Goal: Task Accomplishment & Management: Use online tool/utility

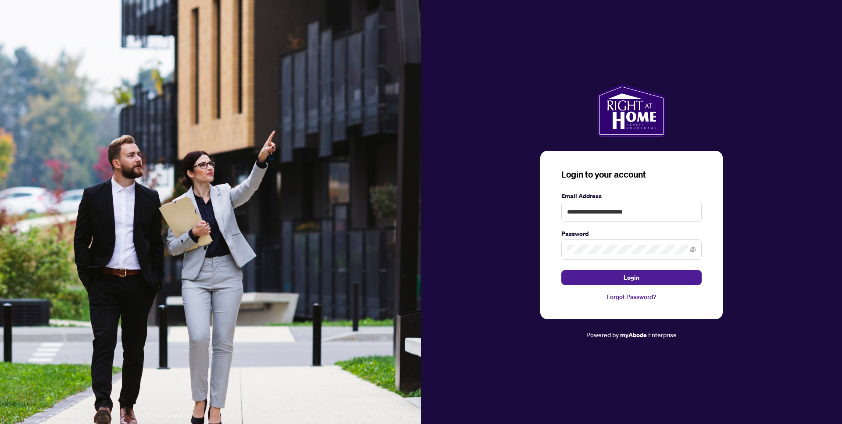
type input "**********"
click at [632, 277] on button "Login" at bounding box center [631, 277] width 140 height 15
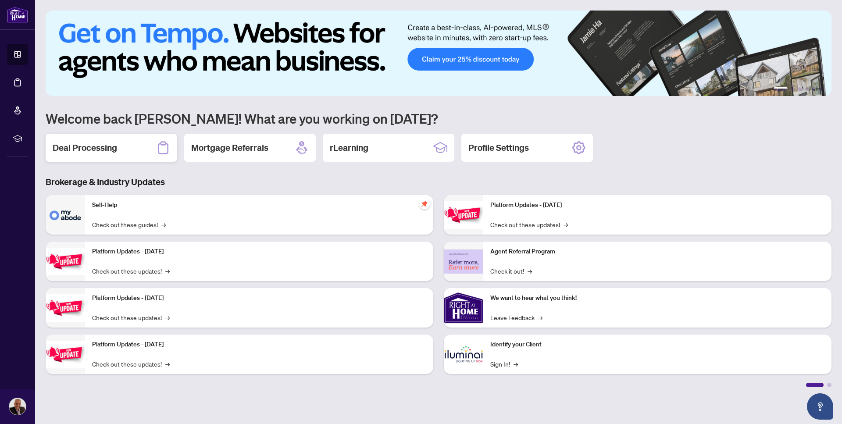
click at [128, 147] on div "Deal Processing" at bounding box center [112, 148] width 132 height 28
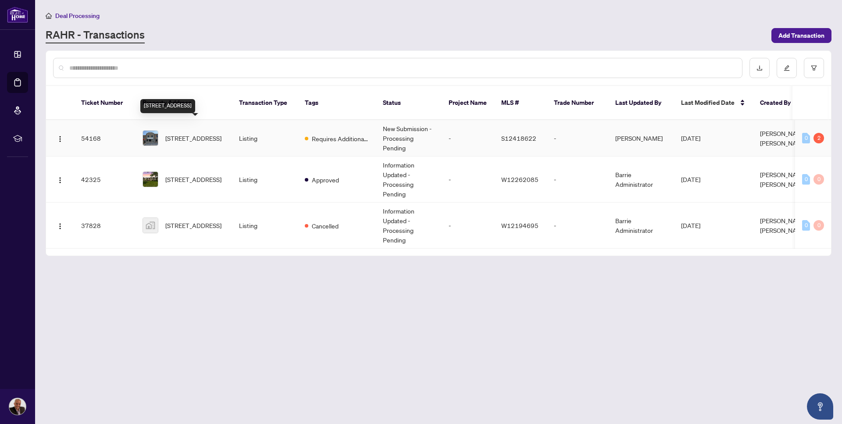
click at [198, 133] on span "[STREET_ADDRESS]" at bounding box center [193, 138] width 56 height 10
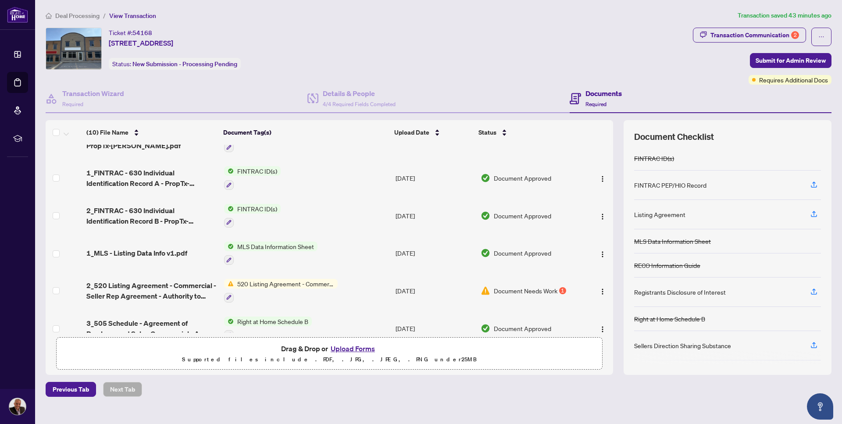
scroll to position [100, 0]
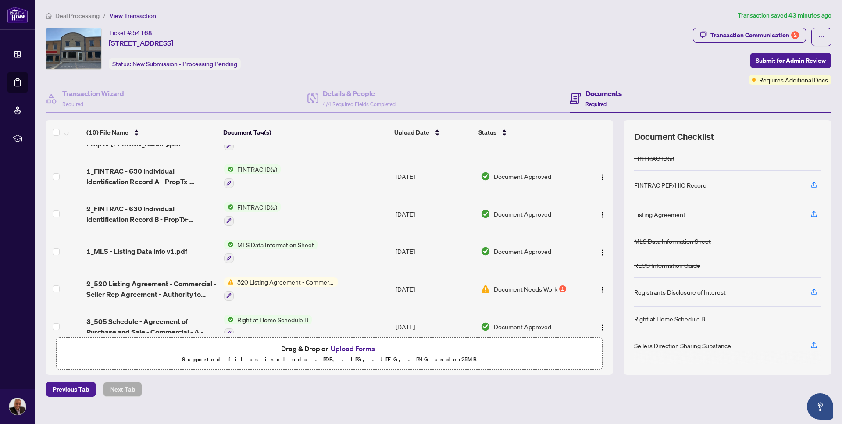
click at [547, 289] on span "Document Needs Work" at bounding box center [526, 289] width 64 height 10
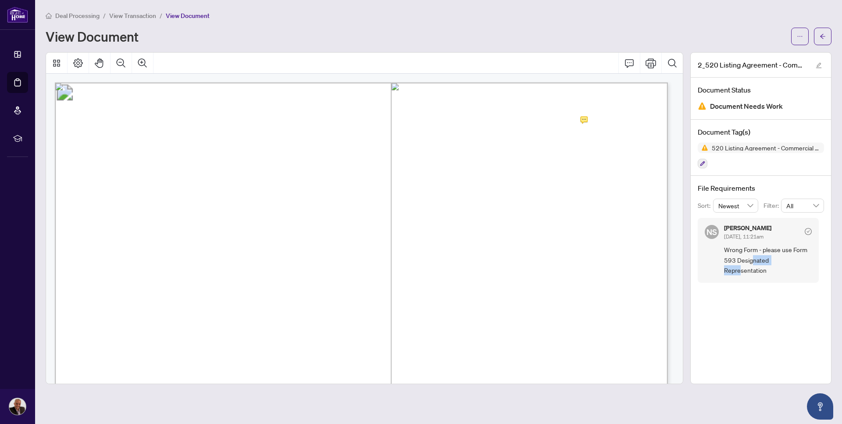
drag, startPoint x: 751, startPoint y: 260, endPoint x: 784, endPoint y: 260, distance: 32.9
click at [784, 260] on span "Wrong Form - please use Form 593 Designated Representation" at bounding box center [768, 260] width 88 height 31
click at [760, 281] on div "2_520 Listing Agreement - Commercial - Seller Rep Agreement - Authority to Offe…" at bounding box center [760, 218] width 141 height 332
click at [653, 58] on icon "Print" at bounding box center [651, 63] width 11 height 11
click at [140, 14] on span "View Transaction" at bounding box center [132, 16] width 47 height 8
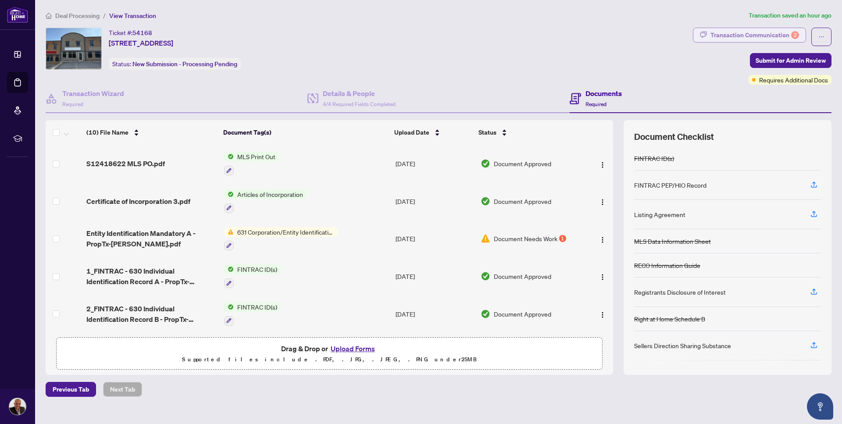
click at [756, 36] on div "Transaction Communication 2" at bounding box center [755, 35] width 89 height 14
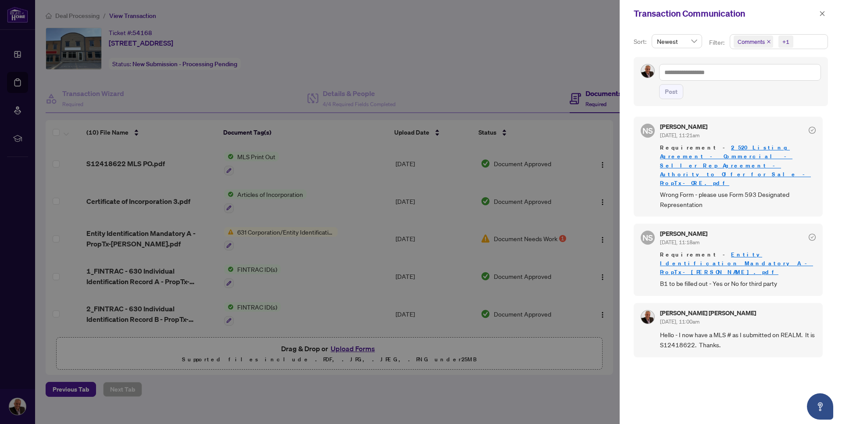
click at [728, 251] on link "Entity Identification Mandatory A - PropTx-[PERSON_NAME].pdf" at bounding box center [736, 263] width 153 height 25
click at [822, 16] on icon "close" at bounding box center [822, 14] width 6 height 6
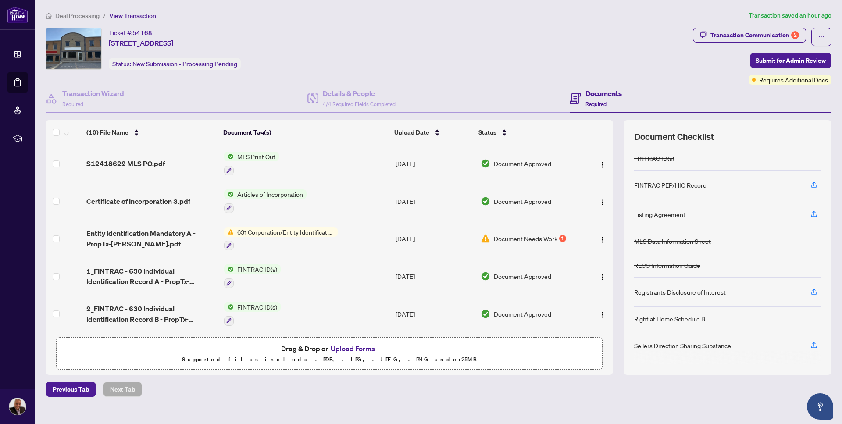
click at [356, 349] on button "Upload Forms" at bounding box center [353, 348] width 50 height 11
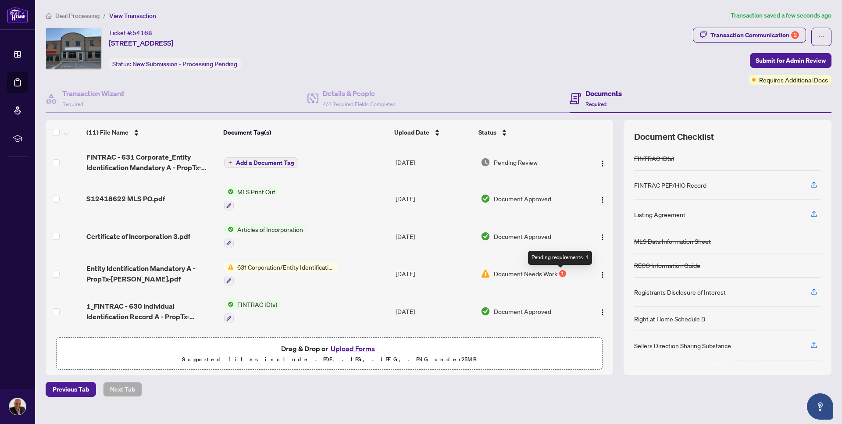
click at [559, 273] on div "1" at bounding box center [562, 273] width 7 height 7
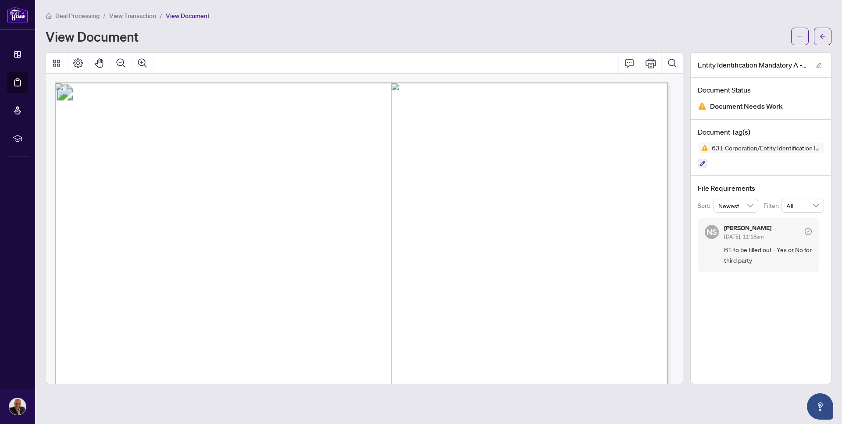
click at [759, 308] on div "Entity Identification Mandatory A - PropTx-[PERSON_NAME].pdf Document Status Do…" at bounding box center [760, 218] width 141 height 332
click at [822, 39] on icon "arrow-left" at bounding box center [823, 36] width 6 height 6
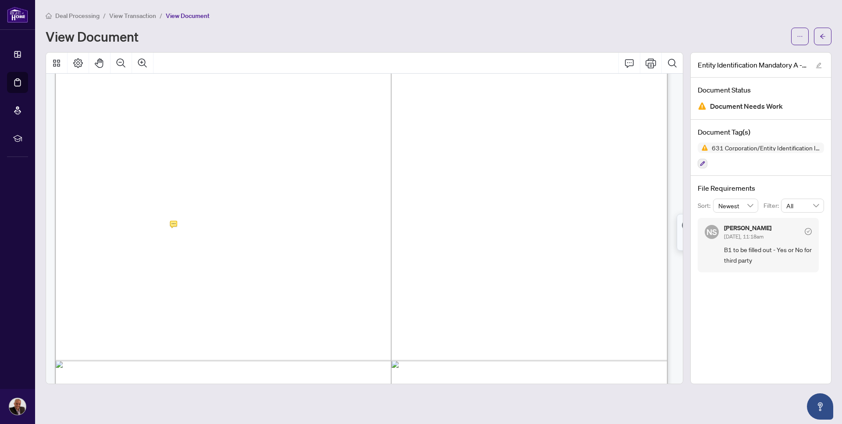
scroll to position [872, 0]
click at [123, 232] on span "" at bounding box center [121, 233] width 3 height 10
